Goal: Task Accomplishment & Management: Manage account settings

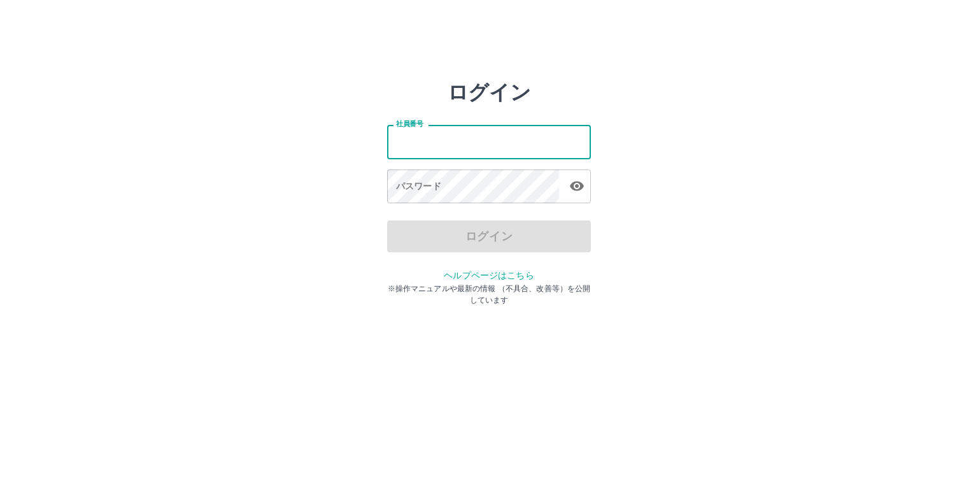
click at [460, 152] on input "社員番号" at bounding box center [489, 142] width 204 height 34
type input "*******"
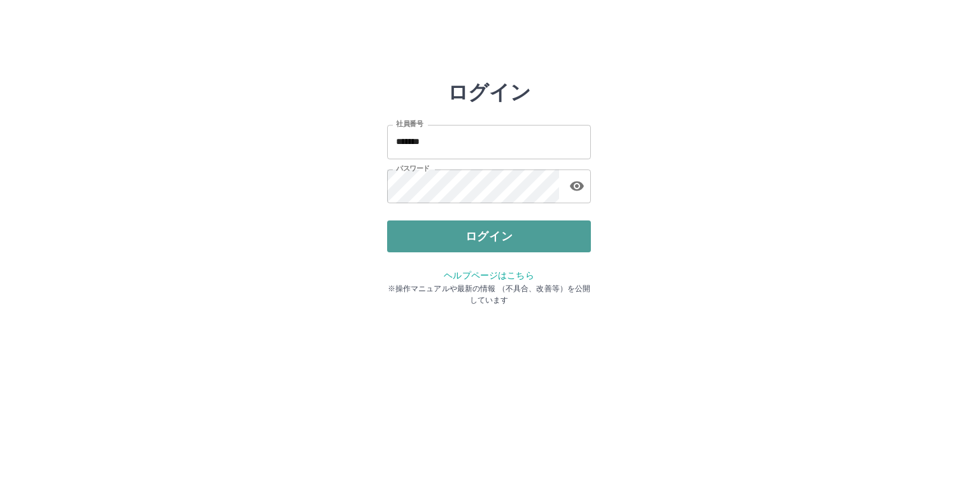
click at [517, 246] on button "ログイン" at bounding box center [489, 236] width 204 height 32
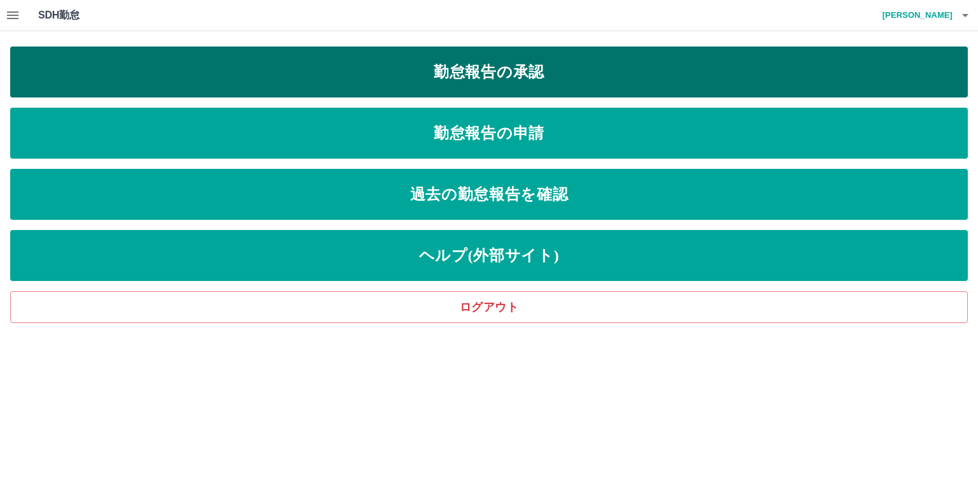
click at [534, 83] on link "勤怠報告の承認" at bounding box center [489, 71] width 958 height 51
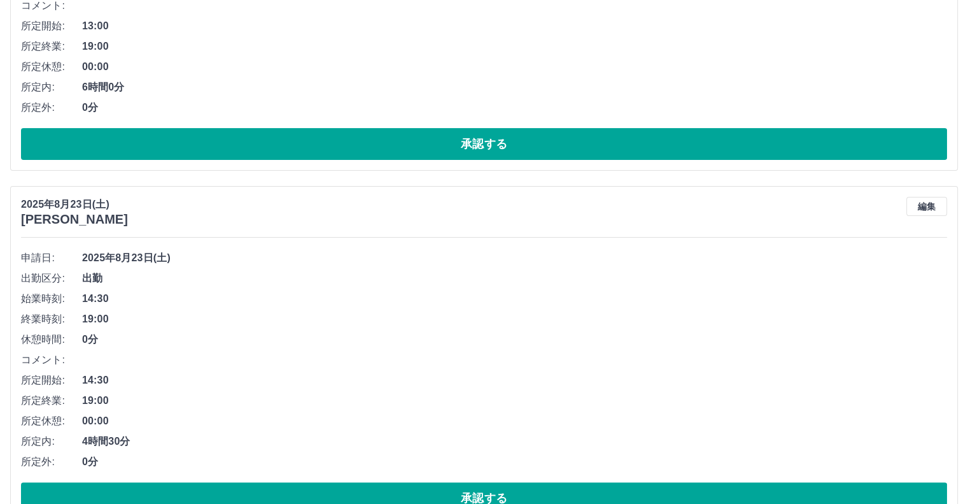
scroll to position [446, 0]
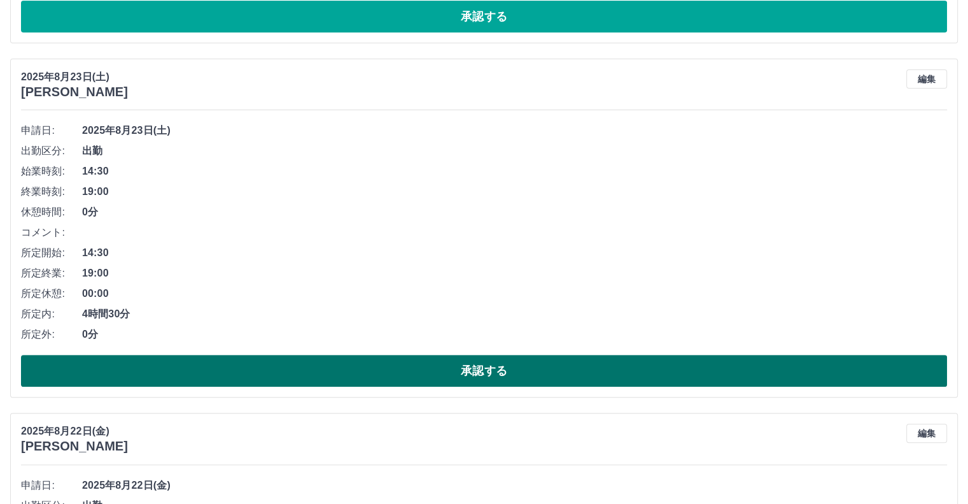
click at [358, 368] on button "承認する" at bounding box center [484, 371] width 926 height 32
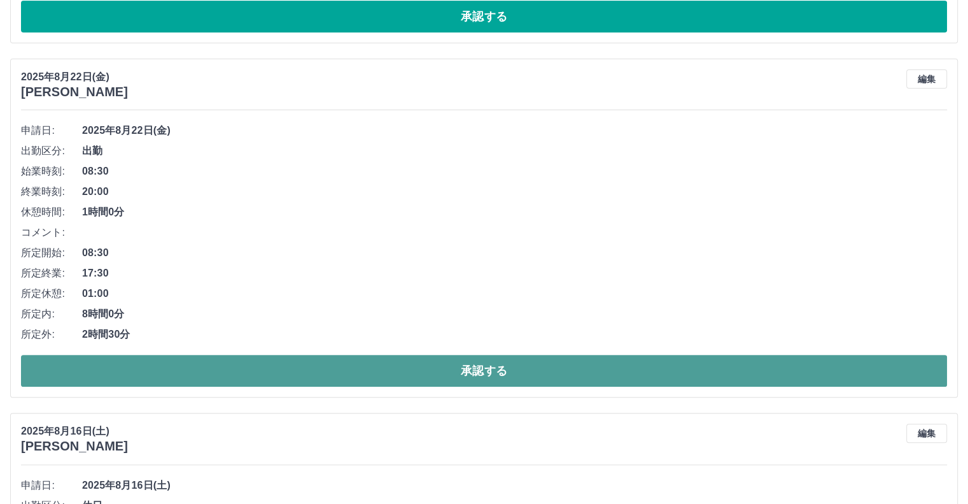
click at [321, 375] on button "承認する" at bounding box center [484, 371] width 926 height 32
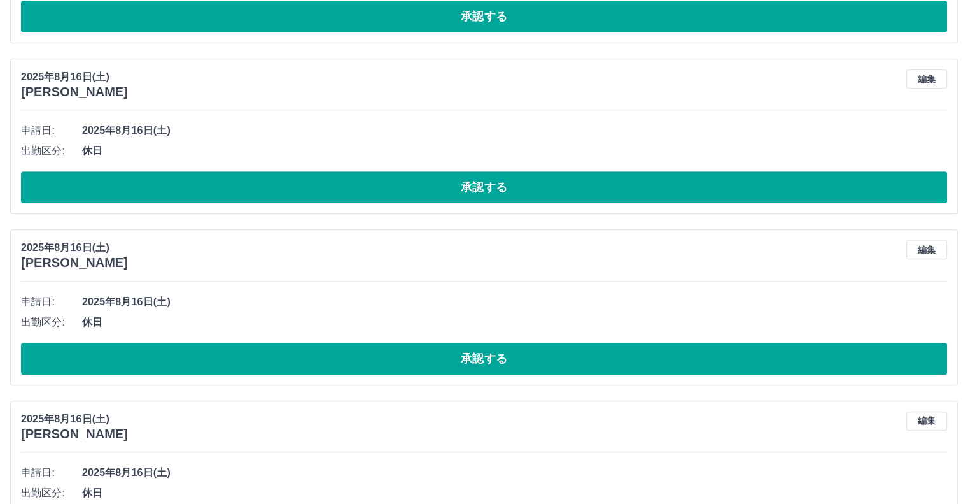
scroll to position [127, 0]
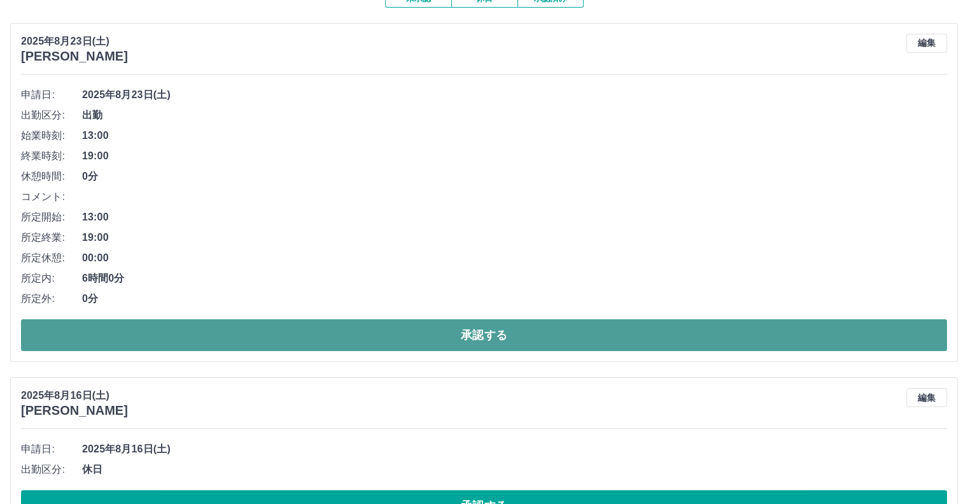
click at [268, 333] on button "承認する" at bounding box center [484, 335] width 926 height 32
